Goal: Feedback & Contribution: Leave review/rating

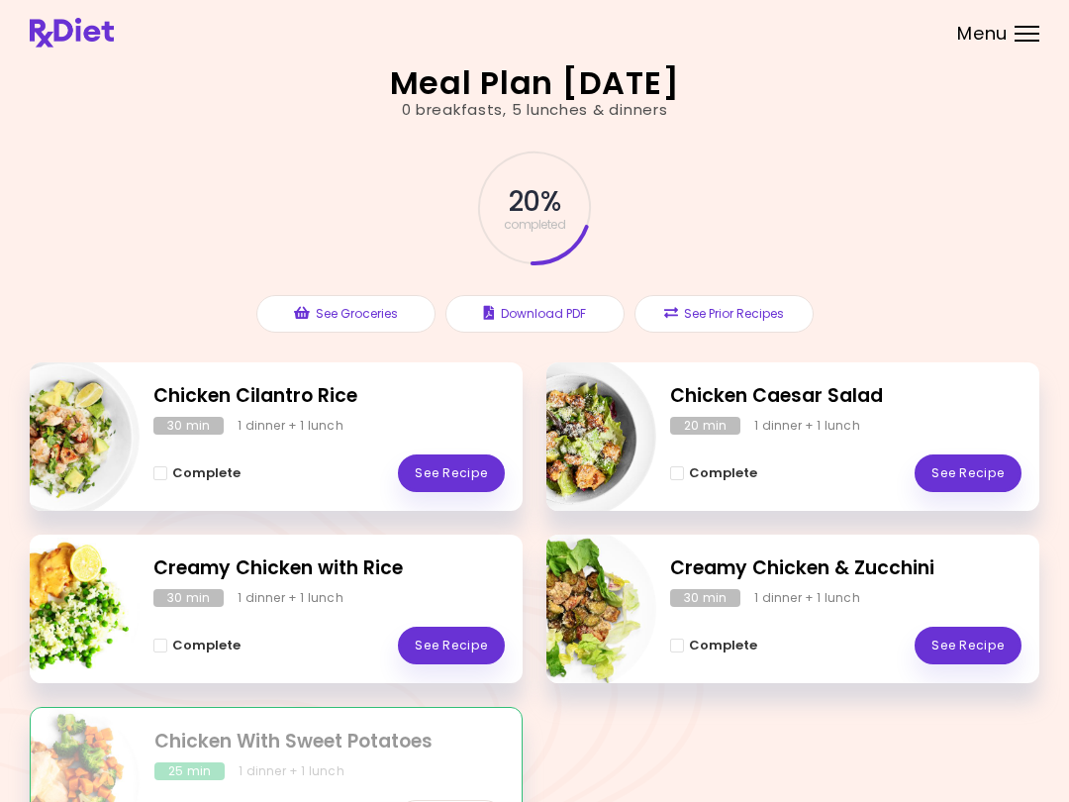
click at [977, 465] on link "See Recipe" at bounding box center [967, 473] width 107 height 38
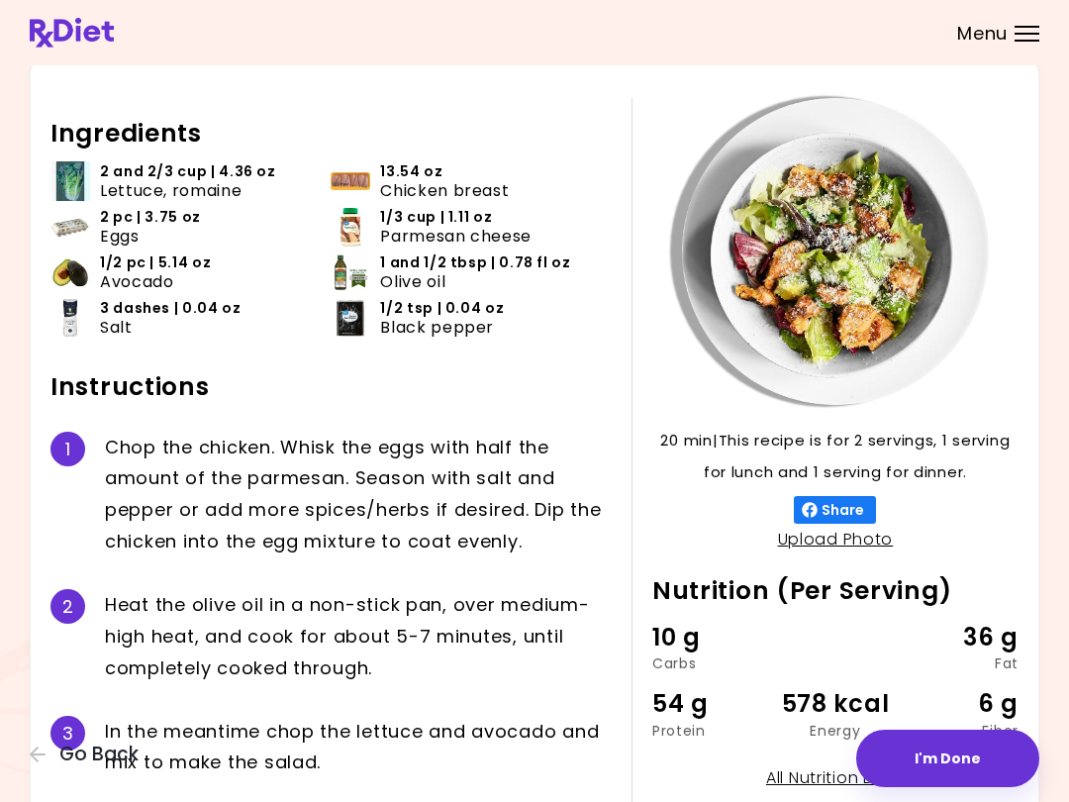
scroll to position [240, 0]
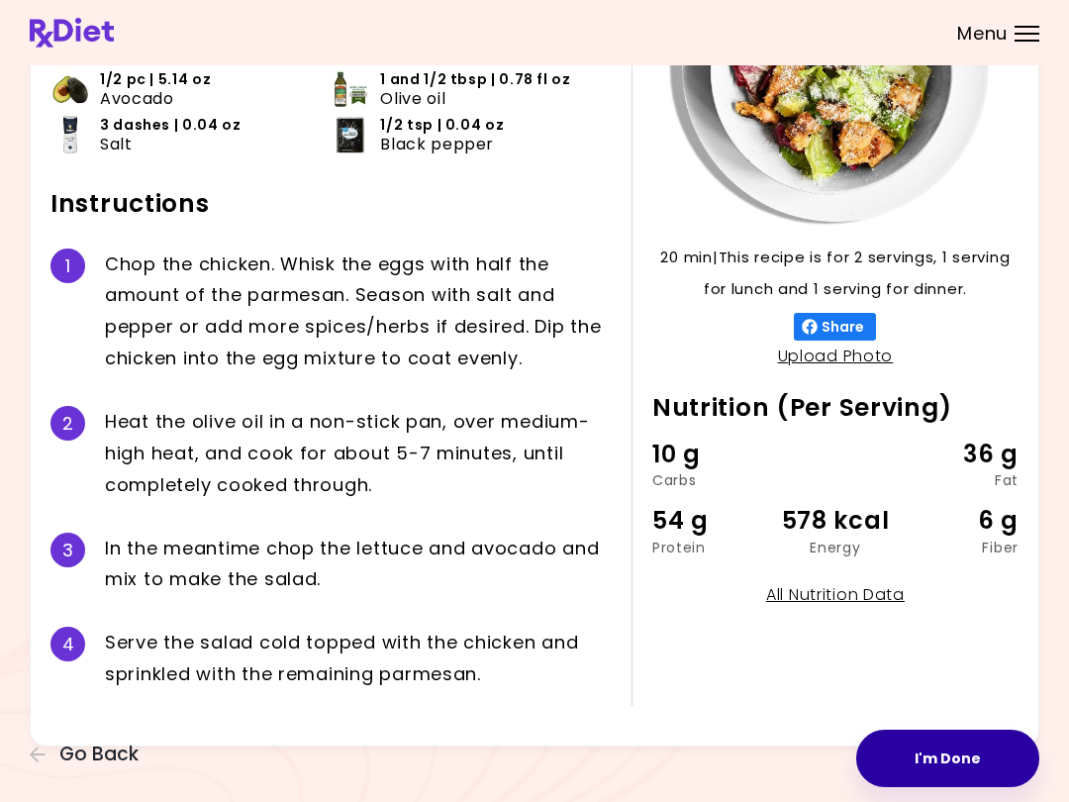
click at [950, 760] on button "I'm Done" at bounding box center [947, 757] width 183 height 57
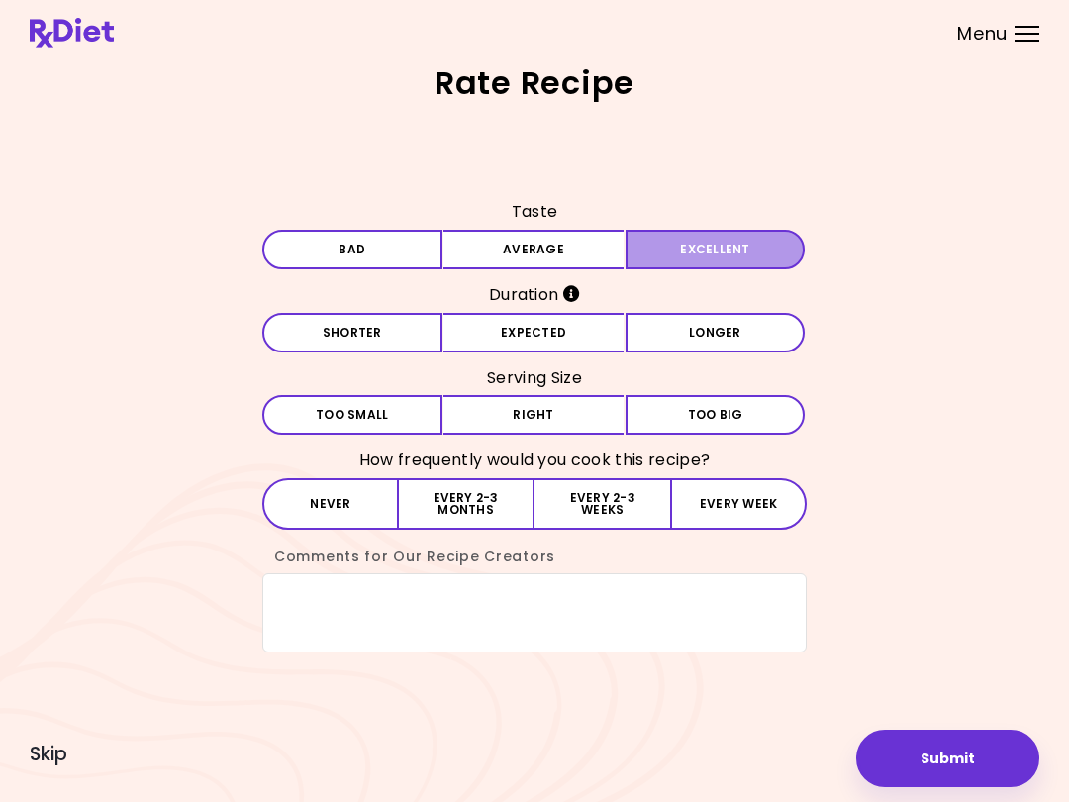
click at [724, 258] on button "Excellent" at bounding box center [715, 250] width 180 height 40
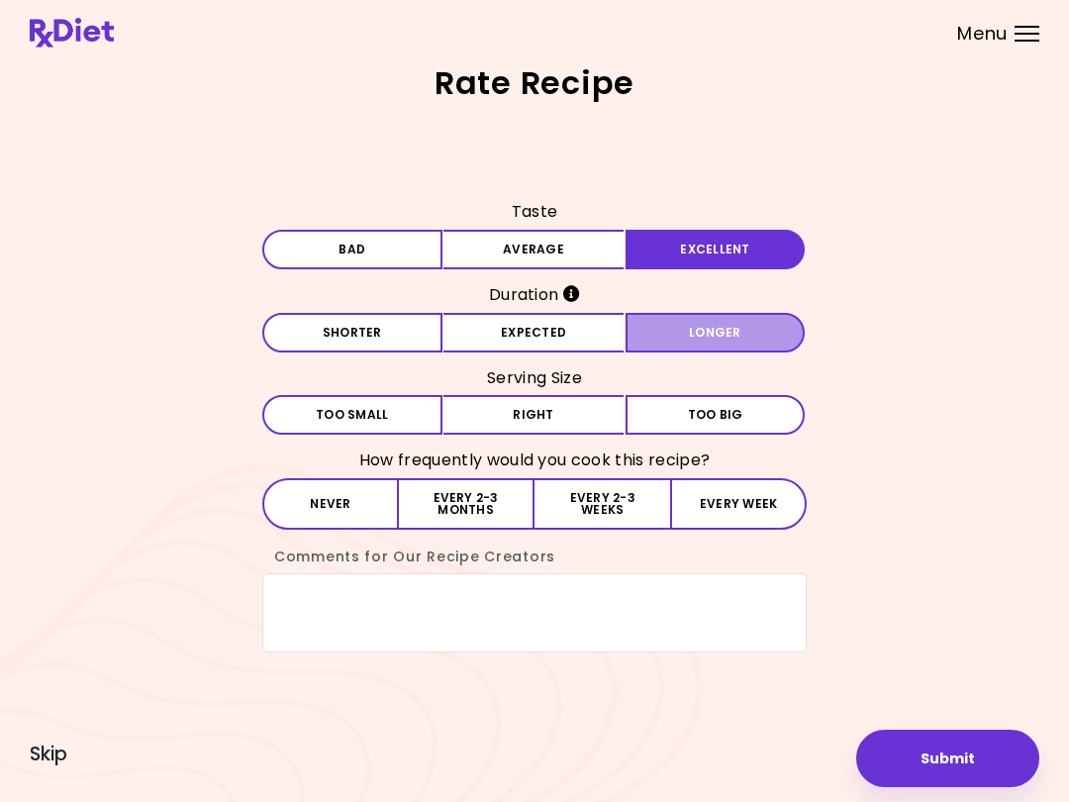
click at [705, 331] on button "Longer" at bounding box center [715, 333] width 180 height 40
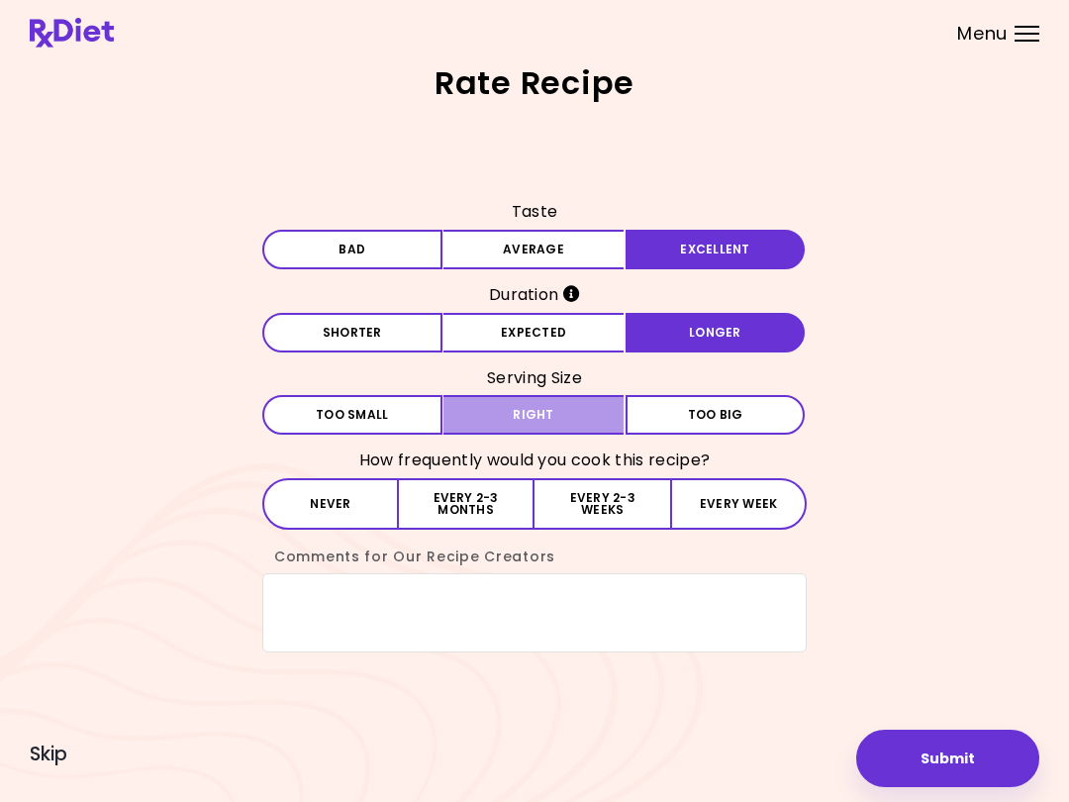
click at [579, 409] on button "Right" at bounding box center [533, 415] width 180 height 40
click at [611, 494] on button "Every 2-3 weeks" at bounding box center [602, 503] width 136 height 51
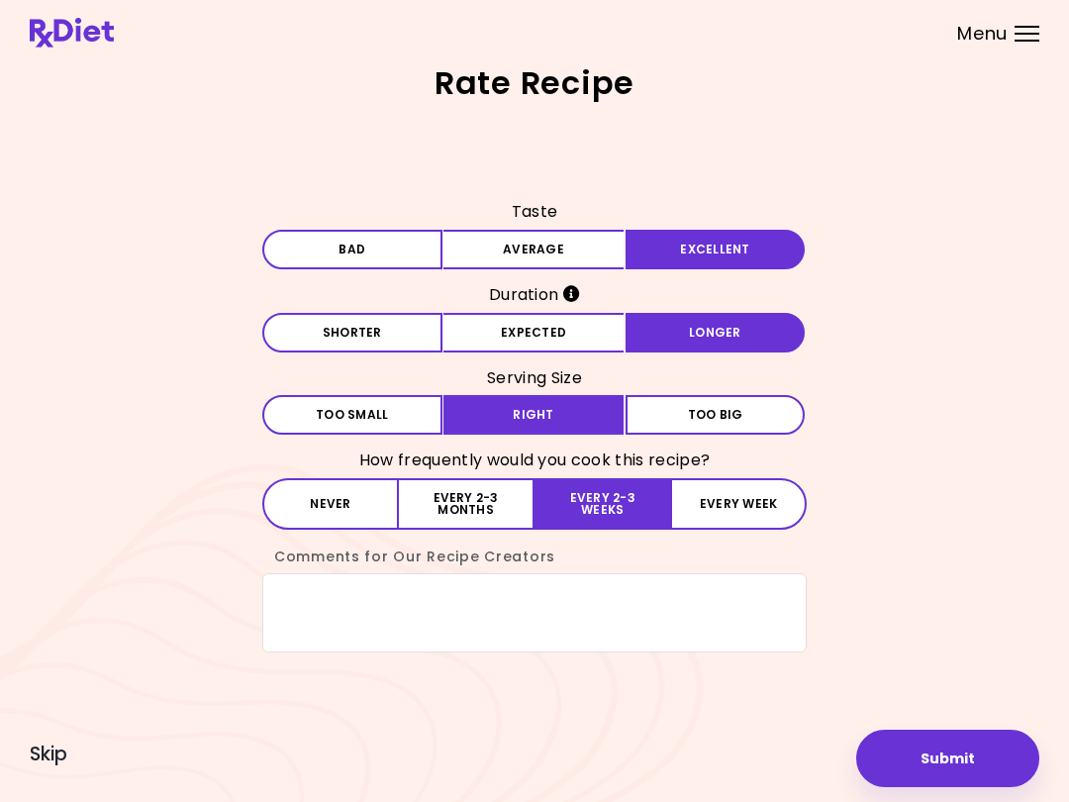
click at [981, 756] on button "Submit" at bounding box center [947, 757] width 183 height 57
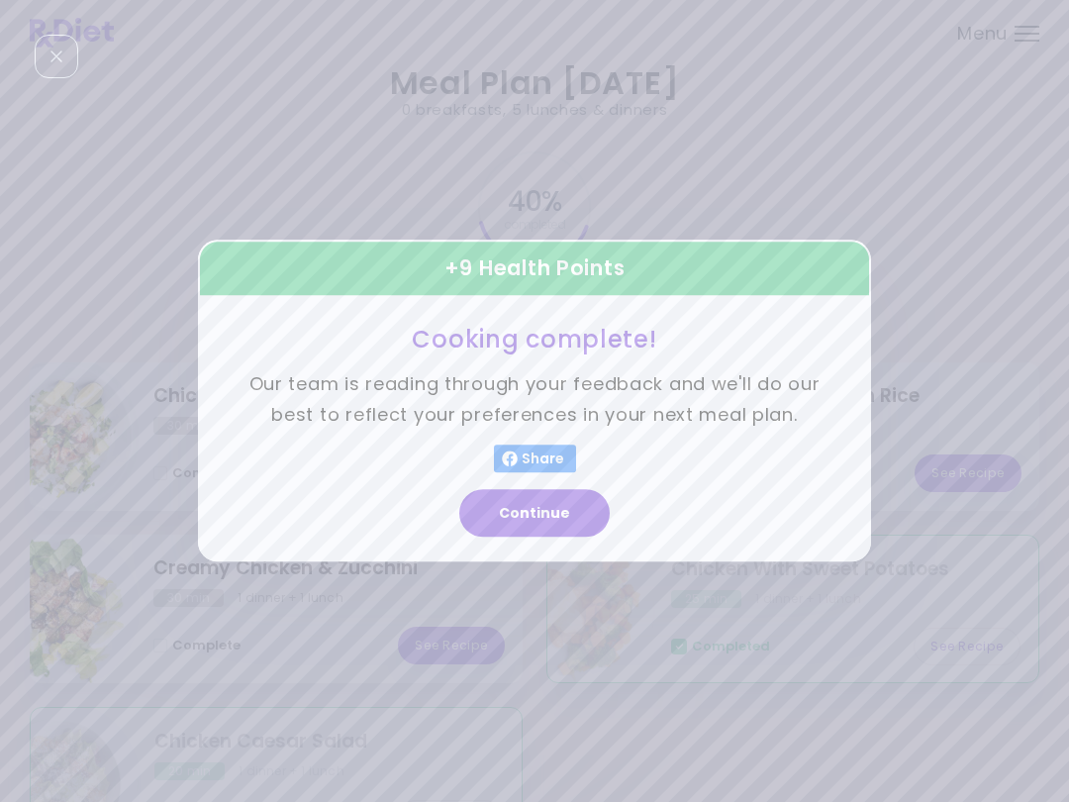
click at [572, 494] on button "Continue" at bounding box center [534, 514] width 150 height 48
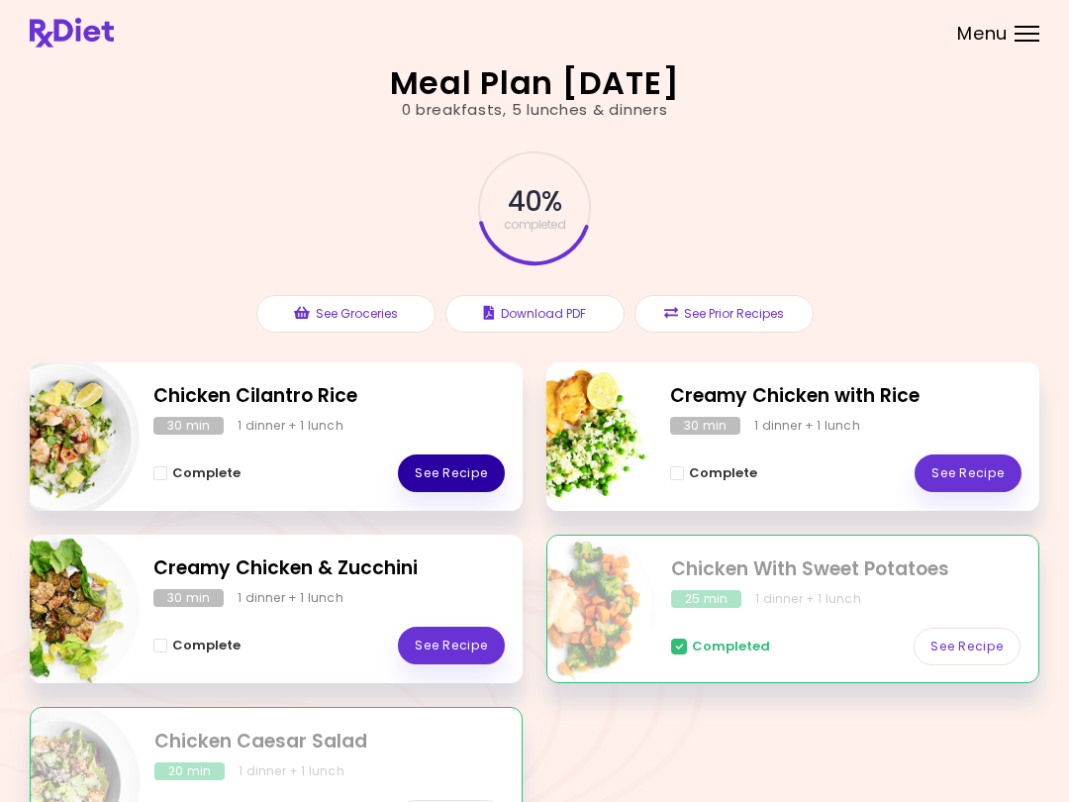
click at [449, 465] on link "See Recipe" at bounding box center [451, 473] width 107 height 38
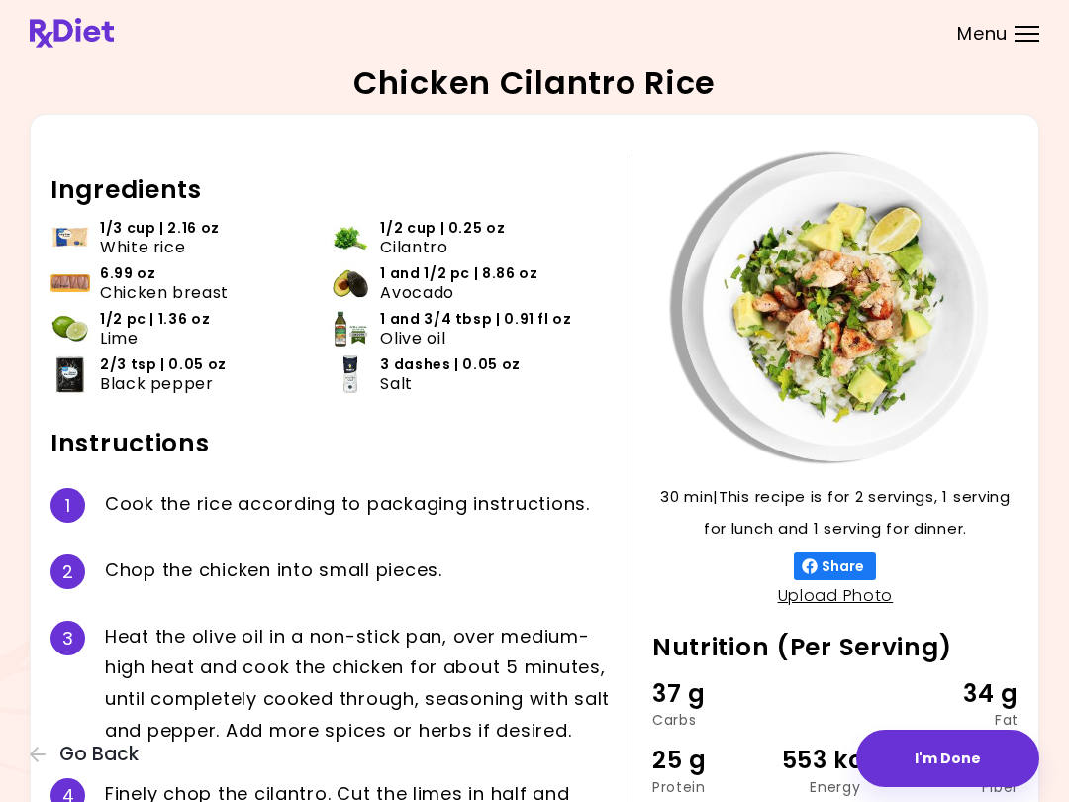
click at [967, 768] on button "I'm Done" at bounding box center [947, 757] width 183 height 57
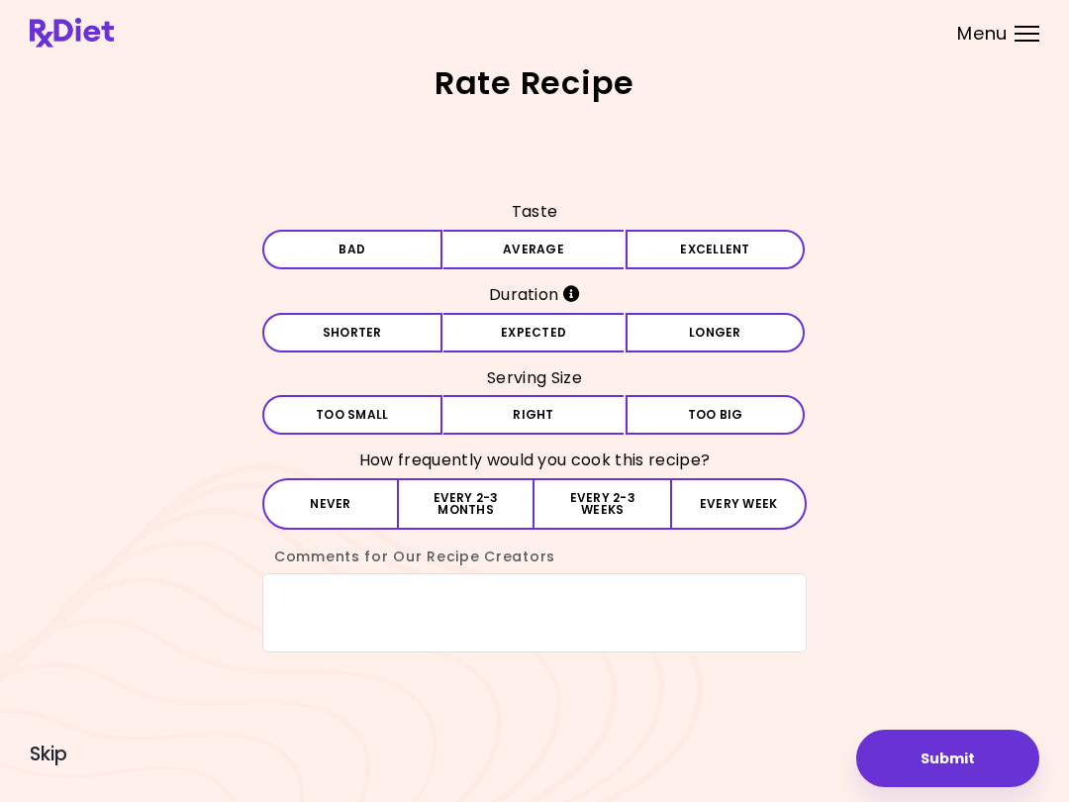
click at [539, 257] on button "Average" at bounding box center [533, 250] width 180 height 40
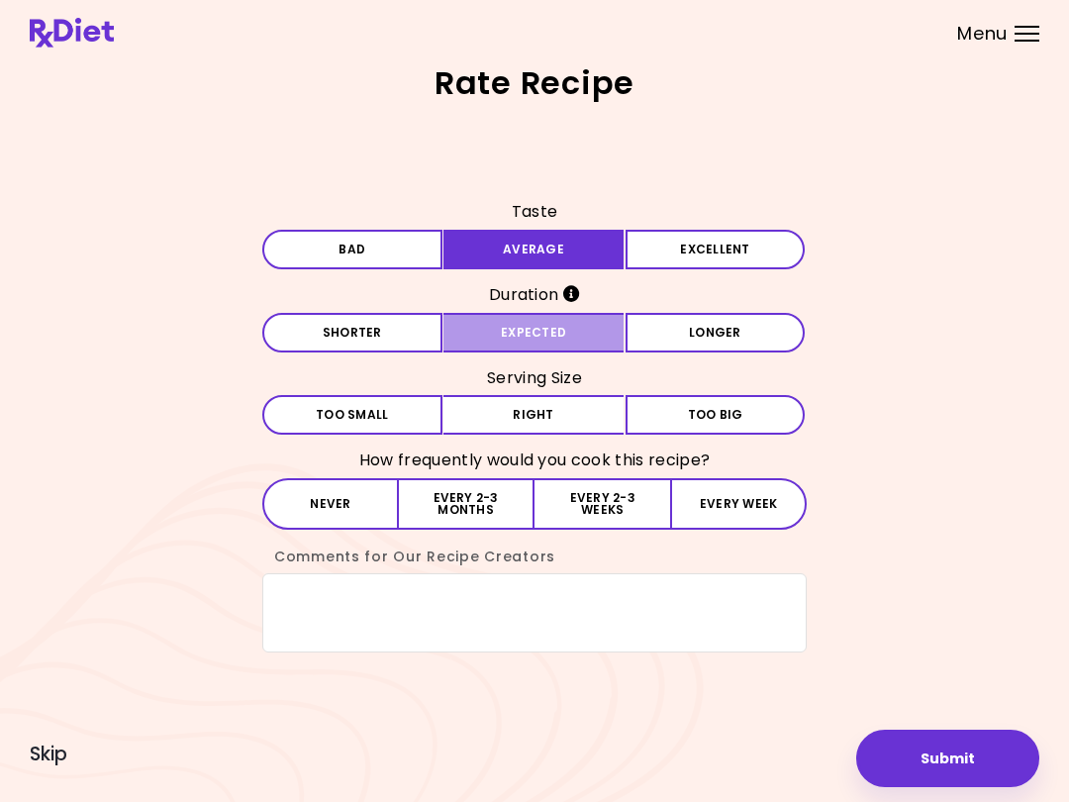
click at [588, 340] on button "Expected" at bounding box center [533, 333] width 180 height 40
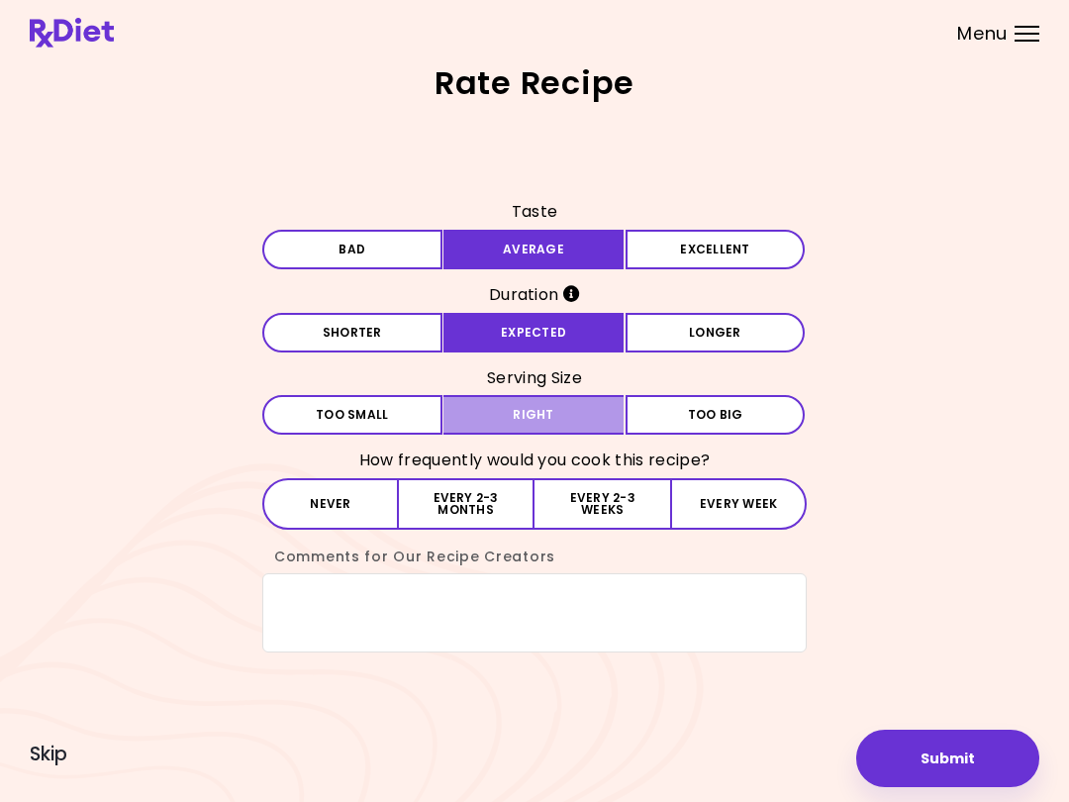
click at [593, 396] on button "Right" at bounding box center [533, 415] width 180 height 40
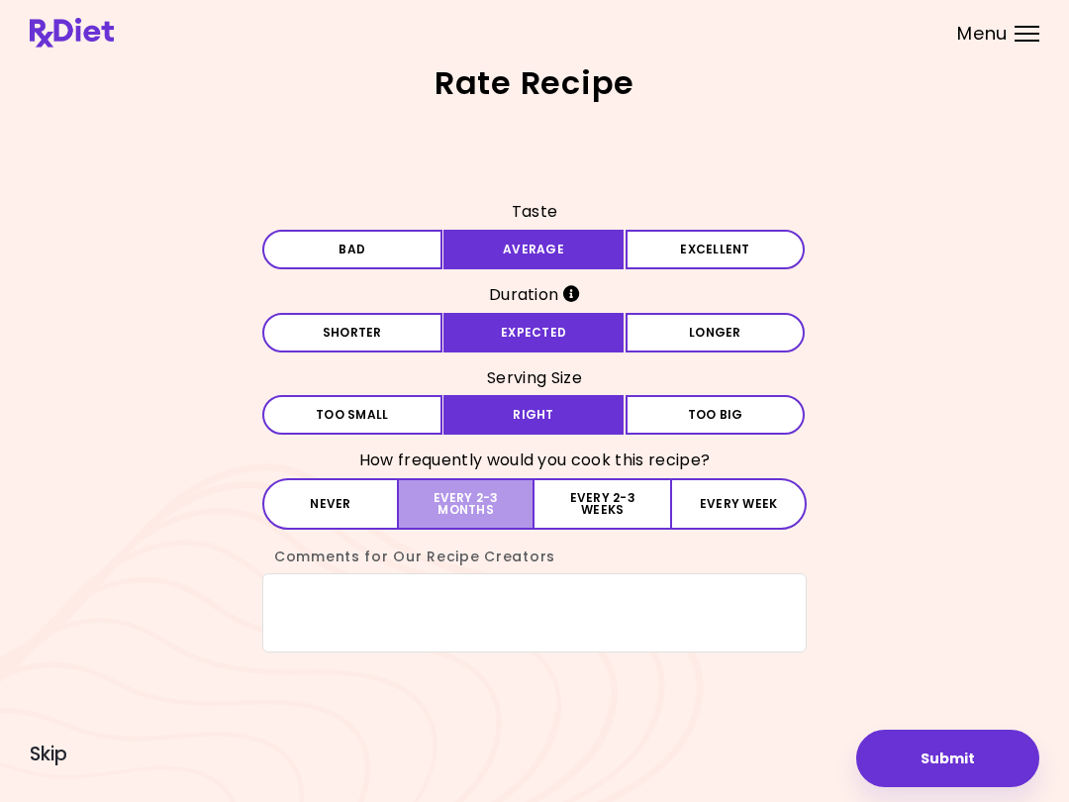
click at [488, 503] on button "Every 2-3 months" at bounding box center [467, 503] width 136 height 51
click at [973, 766] on button "Submit" at bounding box center [947, 757] width 183 height 57
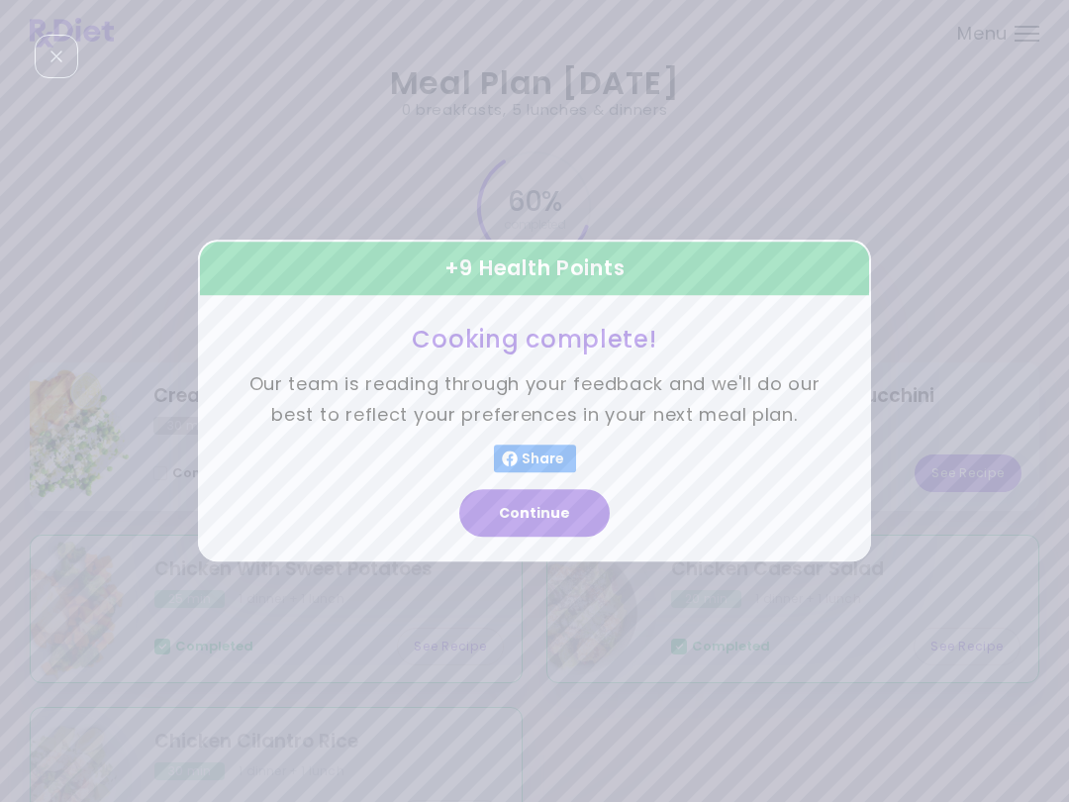
click at [576, 509] on button "Continue" at bounding box center [534, 514] width 150 height 48
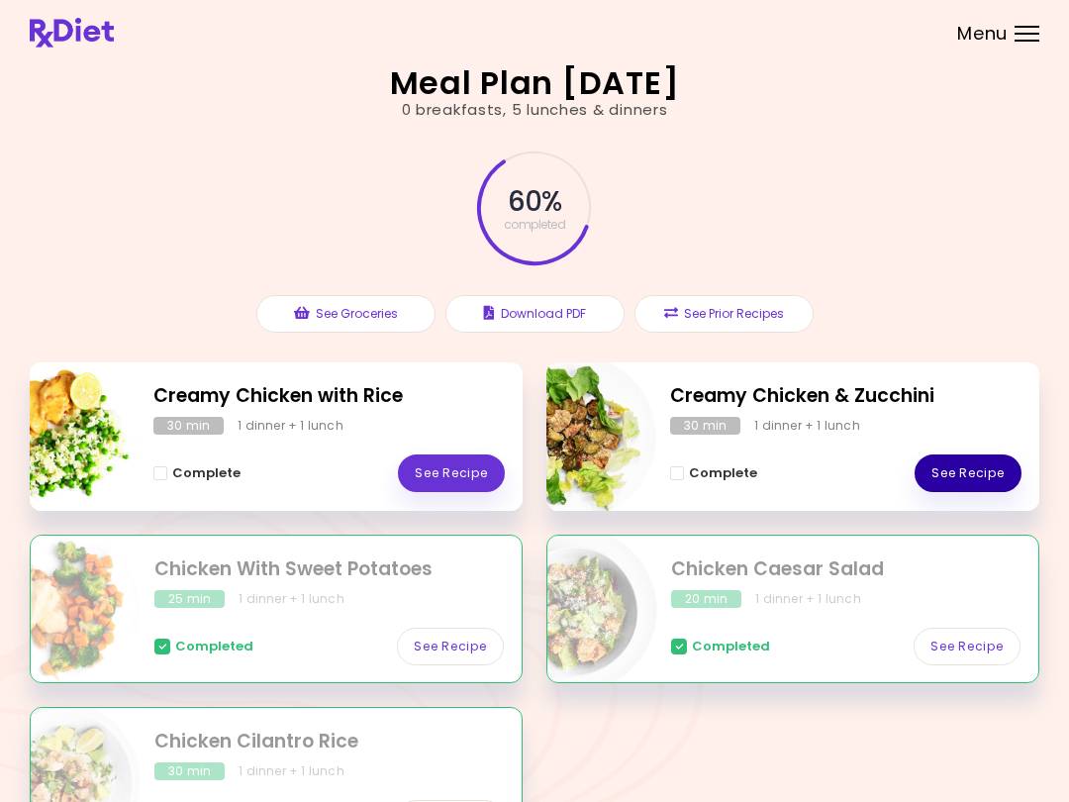
click at [971, 475] on link "See Recipe" at bounding box center [967, 473] width 107 height 38
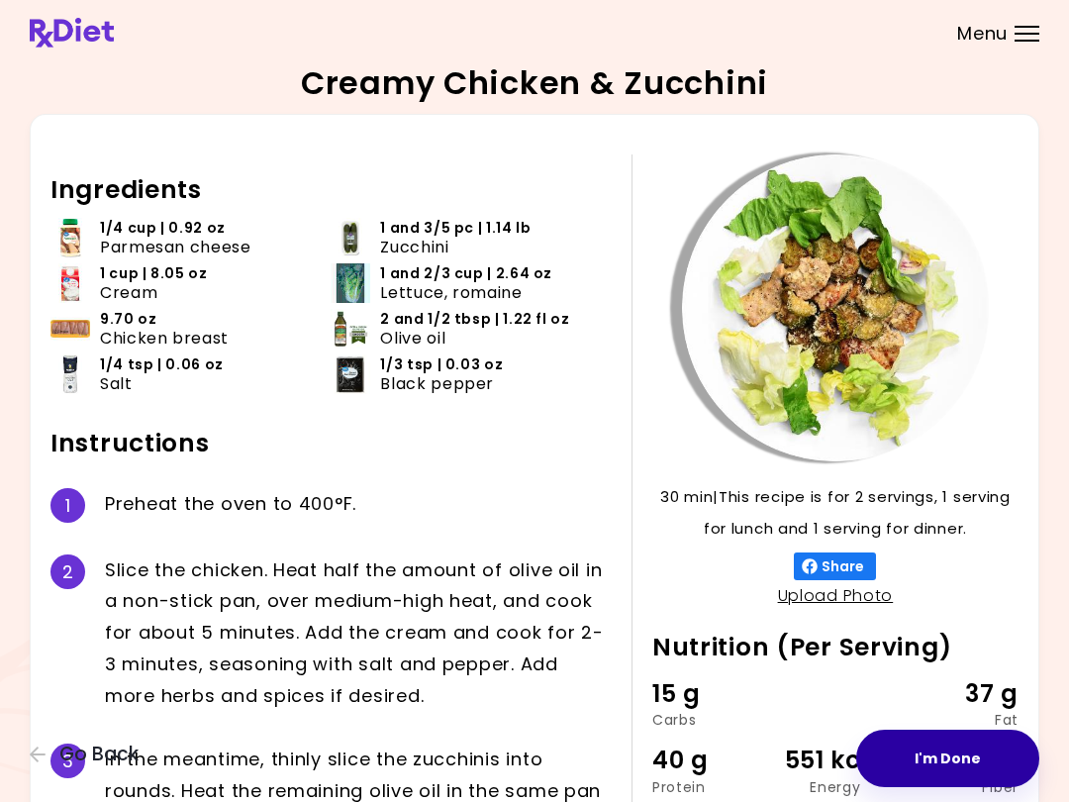
click at [968, 754] on button "I'm Done" at bounding box center [947, 757] width 183 height 57
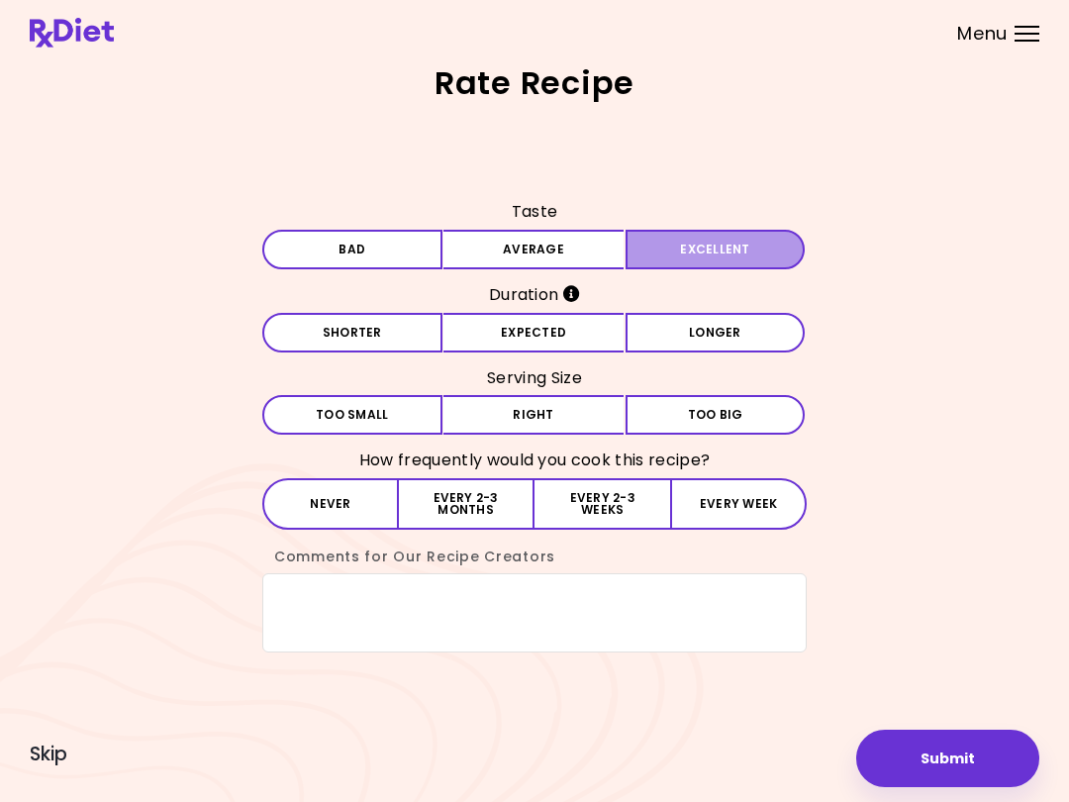
click at [727, 249] on button "Excellent" at bounding box center [715, 250] width 180 height 40
click at [603, 334] on button "Expected" at bounding box center [533, 333] width 180 height 40
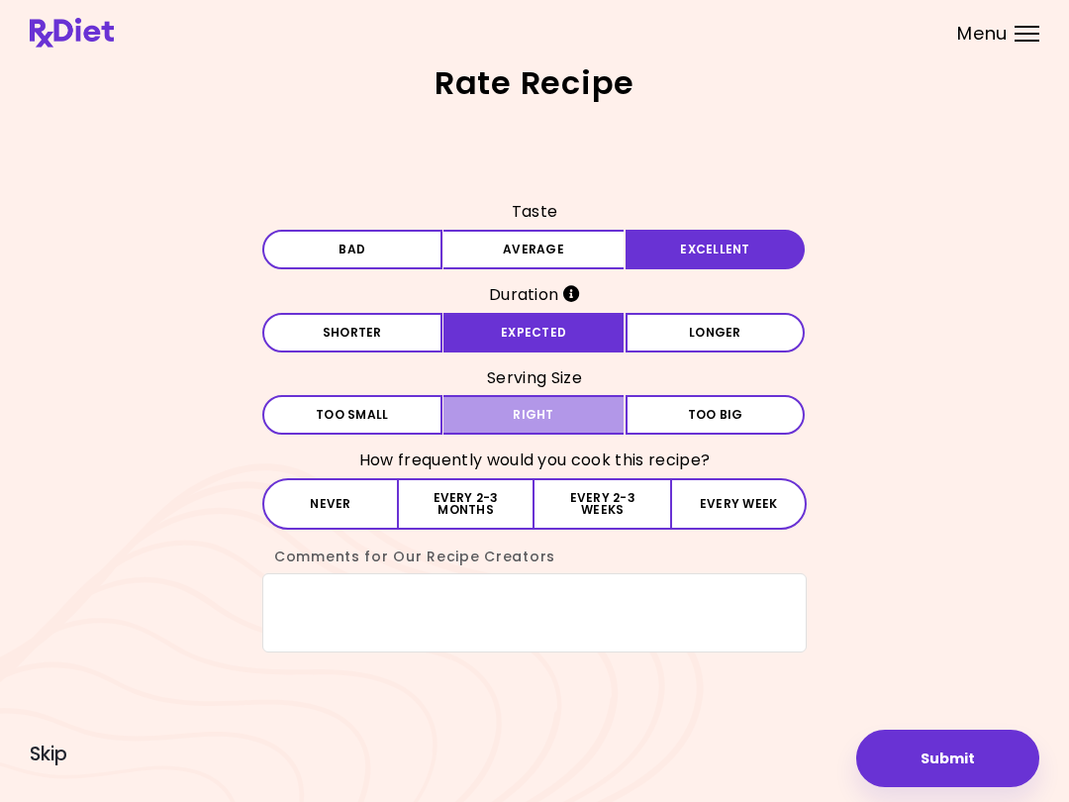
click at [601, 419] on button "Right" at bounding box center [533, 415] width 180 height 40
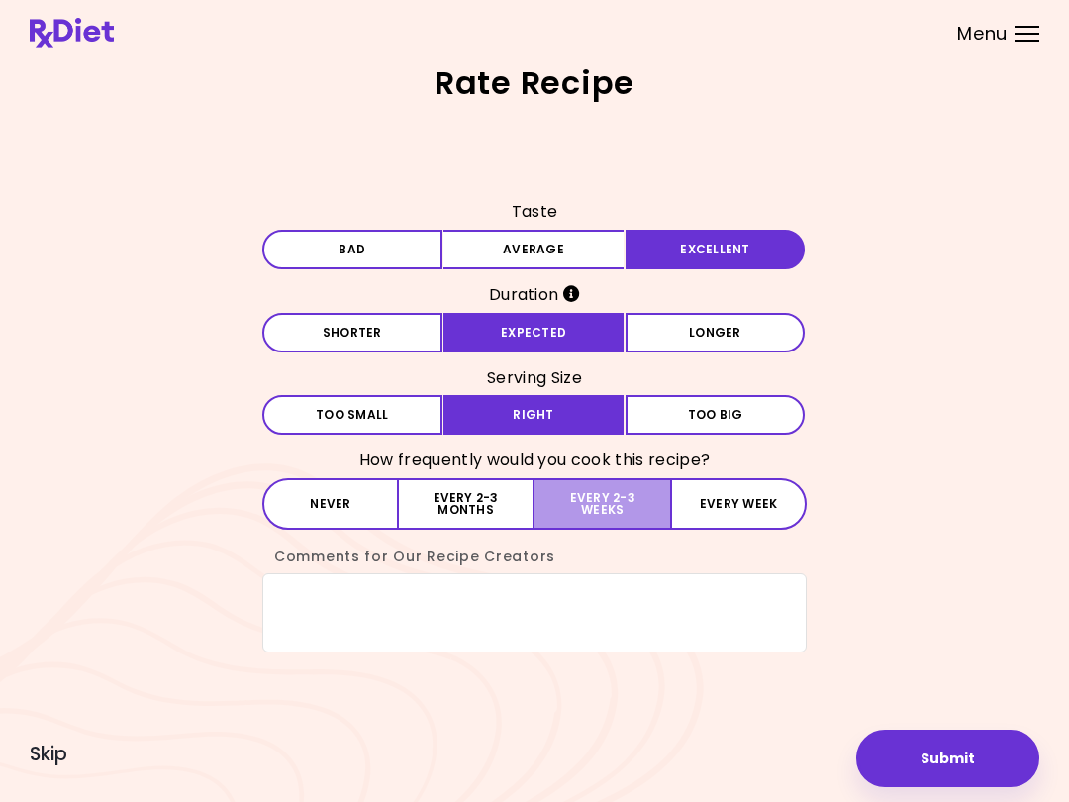
click at [625, 495] on button "Every 2-3 weeks" at bounding box center [602, 503] width 136 height 51
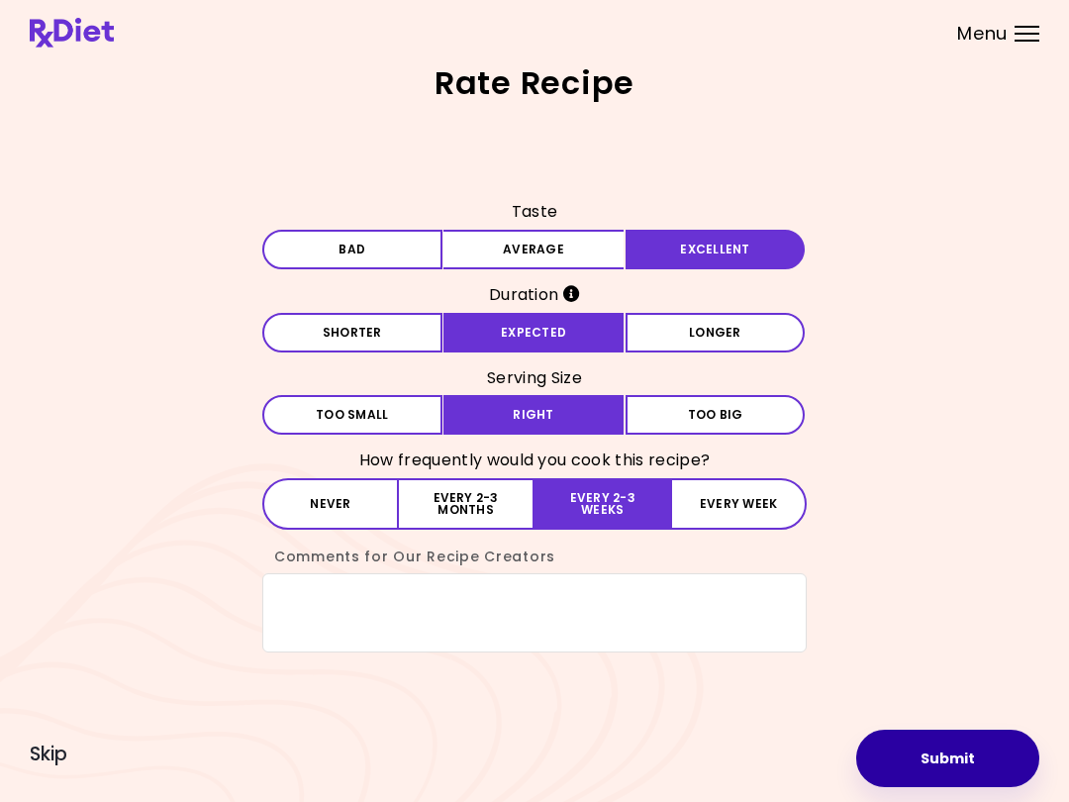
click at [980, 748] on button "Submit" at bounding box center [947, 757] width 183 height 57
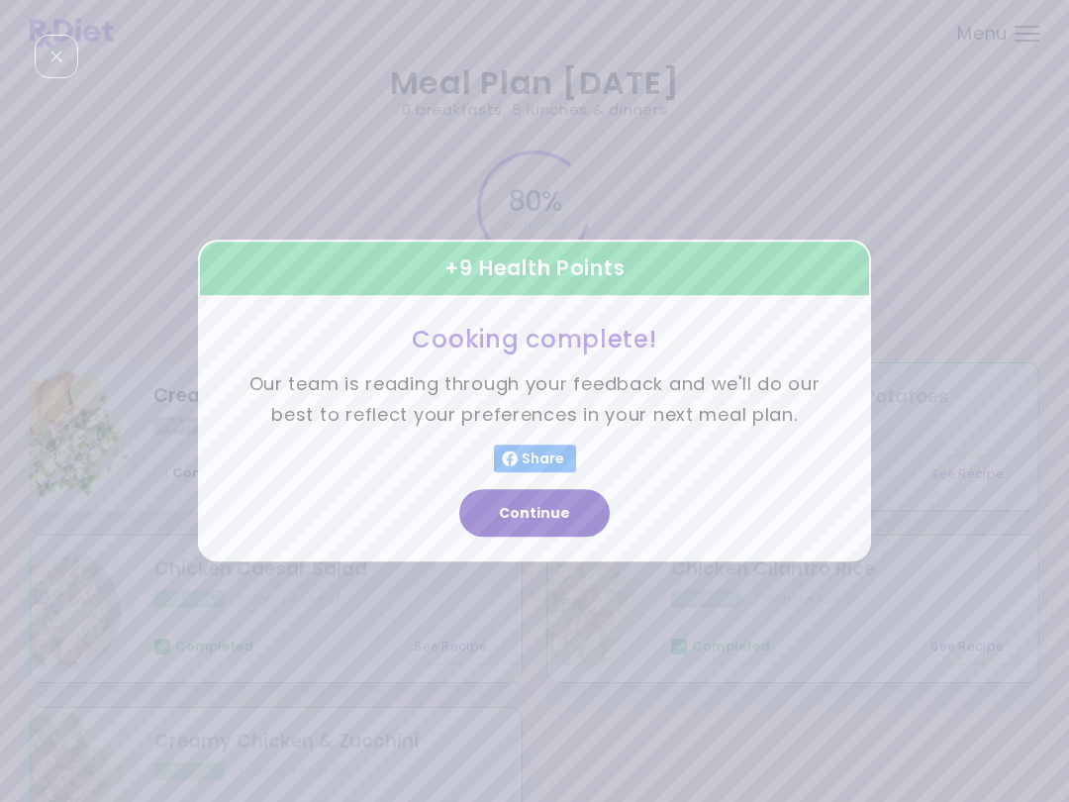
click at [574, 509] on button "Continue" at bounding box center [534, 514] width 150 height 48
